Goal: Submit feedback/report problem: Submit feedback/report problem

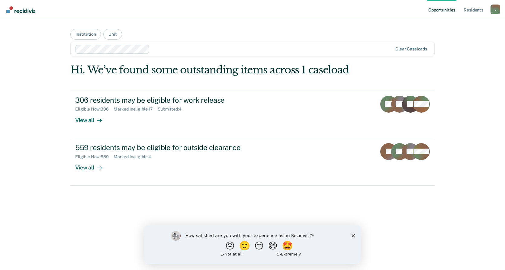
drag, startPoint x: 353, startPoint y: 235, endPoint x: 353, endPoint y: 229, distance: 6.0
click at [353, 235] on icon "Close survey" at bounding box center [354, 236] width 4 height 4
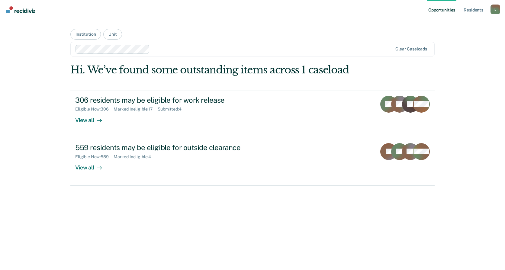
click at [497, 9] on div "L" at bounding box center [496, 10] width 10 height 10
click at [454, 40] on link "Log Out" at bounding box center [471, 39] width 49 height 5
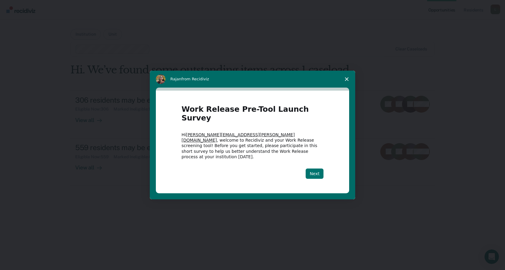
click at [314, 169] on button "Next" at bounding box center [315, 174] width 18 height 10
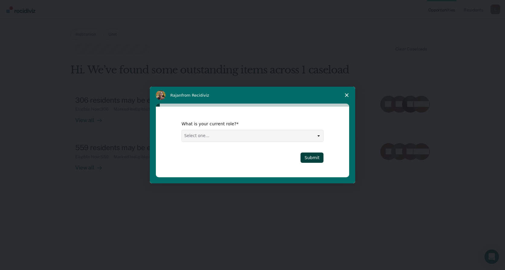
click at [319, 135] on select "Select one... Case Manager FUM Assistant [PERSON_NAME] [PERSON_NAME]" at bounding box center [252, 135] width 141 height 11
select select "Case Manager"
click at [182, 130] on select "Select one... Case Manager FUM Assistant [PERSON_NAME] [PERSON_NAME]" at bounding box center [252, 135] width 141 height 11
click at [312, 158] on button "Submit" at bounding box center [312, 158] width 23 height 10
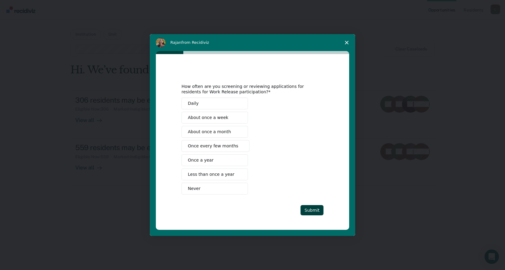
click at [229, 146] on span "Once every few months" at bounding box center [213, 146] width 50 height 6
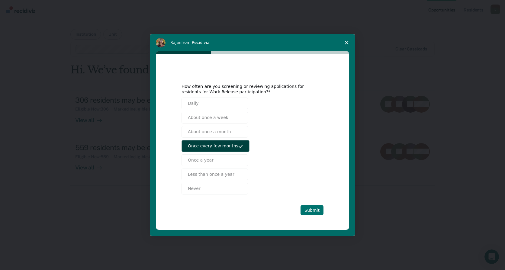
click at [310, 210] on button "Submit" at bounding box center [312, 210] width 23 height 10
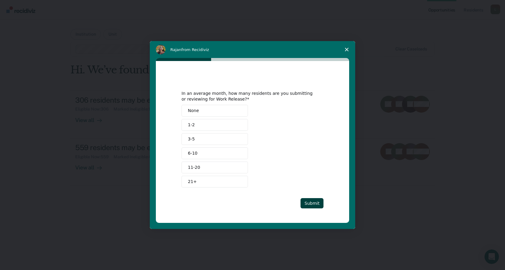
click at [207, 109] on button "None" at bounding box center [215, 111] width 66 height 12
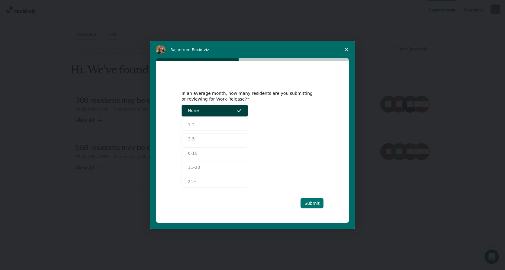
click at [308, 204] on button "Submit" at bounding box center [312, 203] width 23 height 10
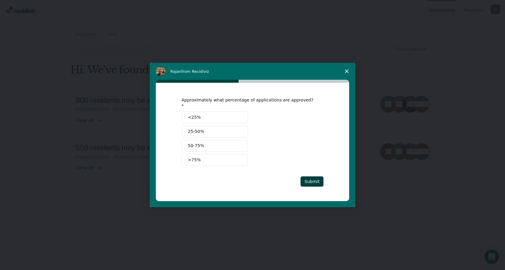
click at [346, 73] on polygon "Close survey" at bounding box center [347, 71] width 4 height 4
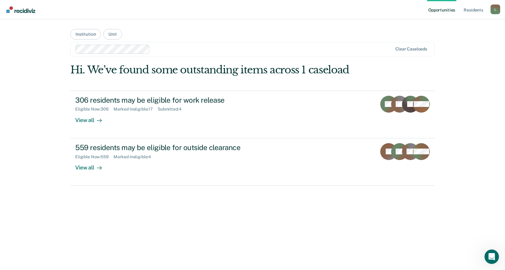
click at [495, 8] on div "L" at bounding box center [496, 10] width 10 height 10
click at [462, 39] on link "Log Out" at bounding box center [471, 39] width 49 height 5
